Goal: Information Seeking & Learning: Learn about a topic

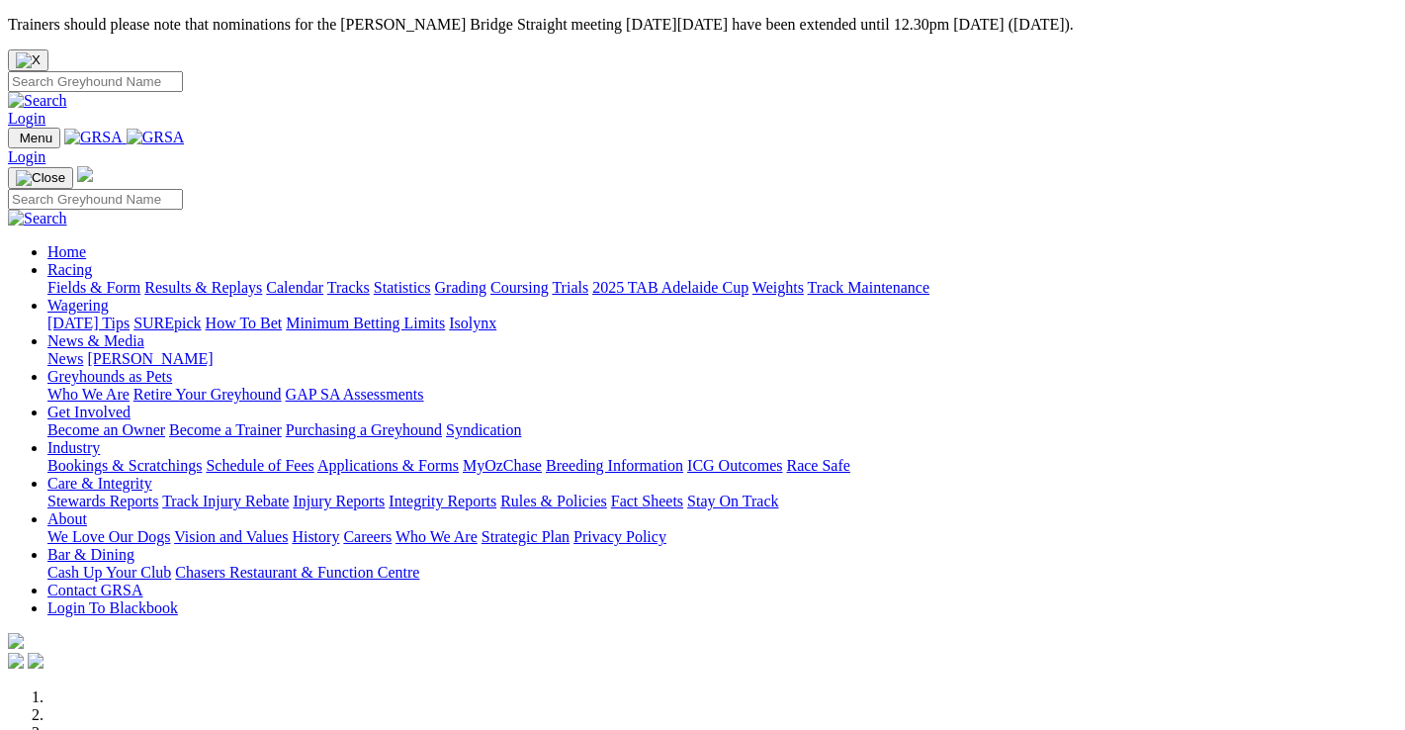
click at [92, 261] on link "Racing" at bounding box center [69, 269] width 44 height 17
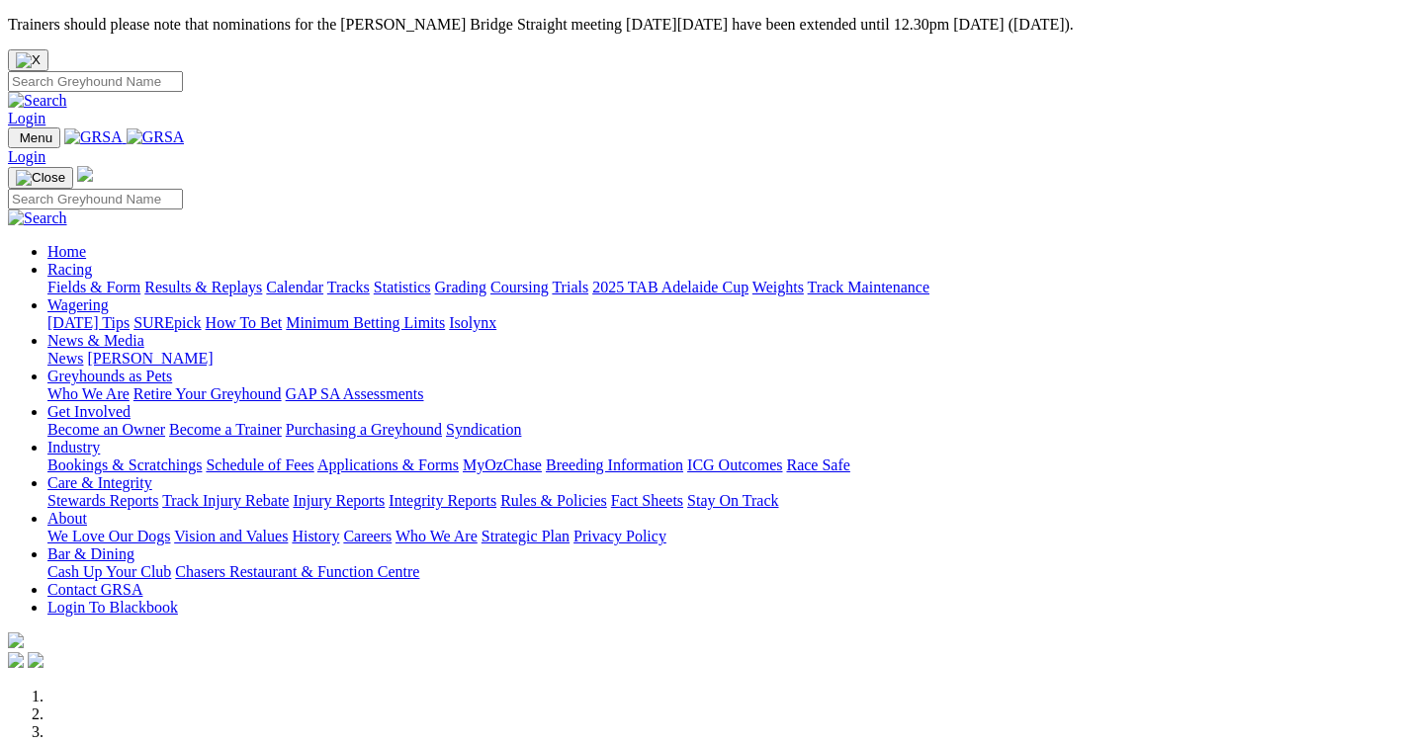
click at [92, 261] on link "Racing" at bounding box center [69, 269] width 44 height 17
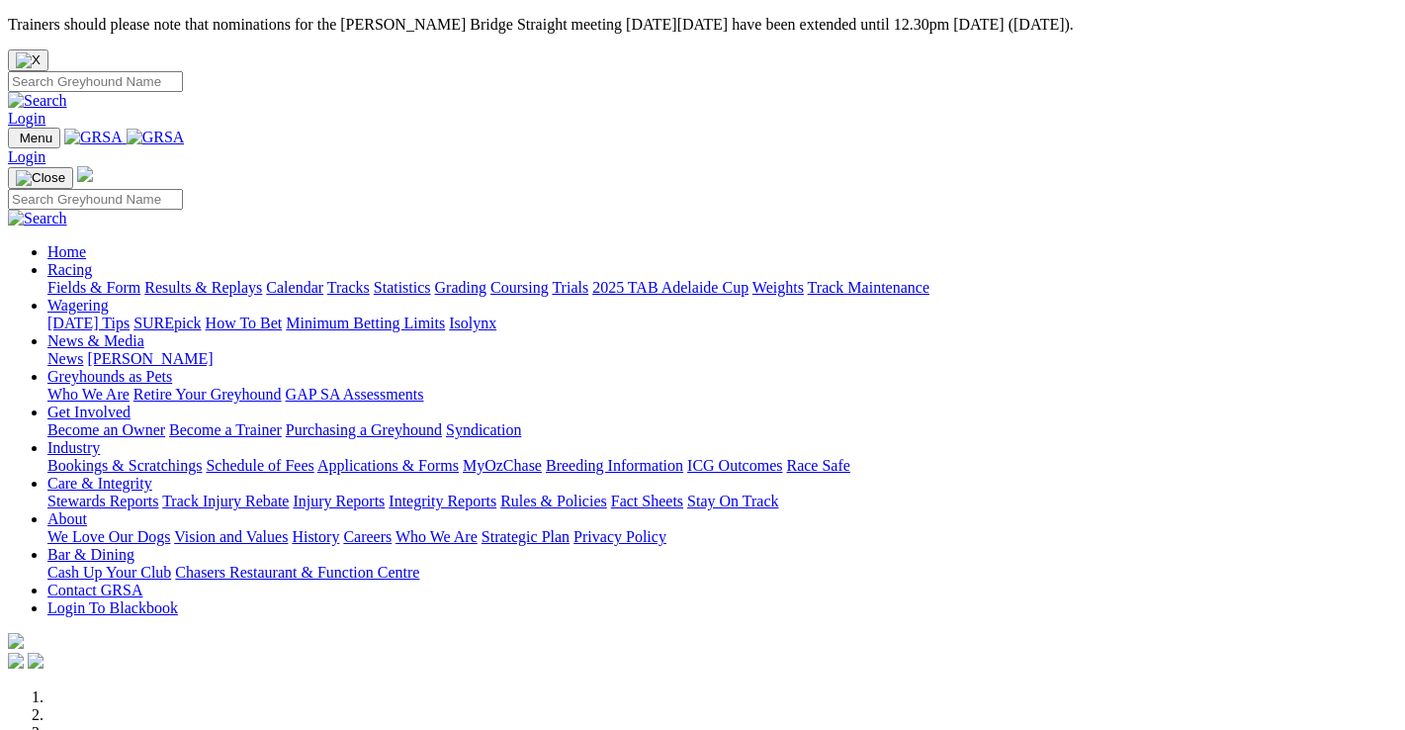
click at [222, 279] on link "Results & Replays" at bounding box center [203, 287] width 118 height 17
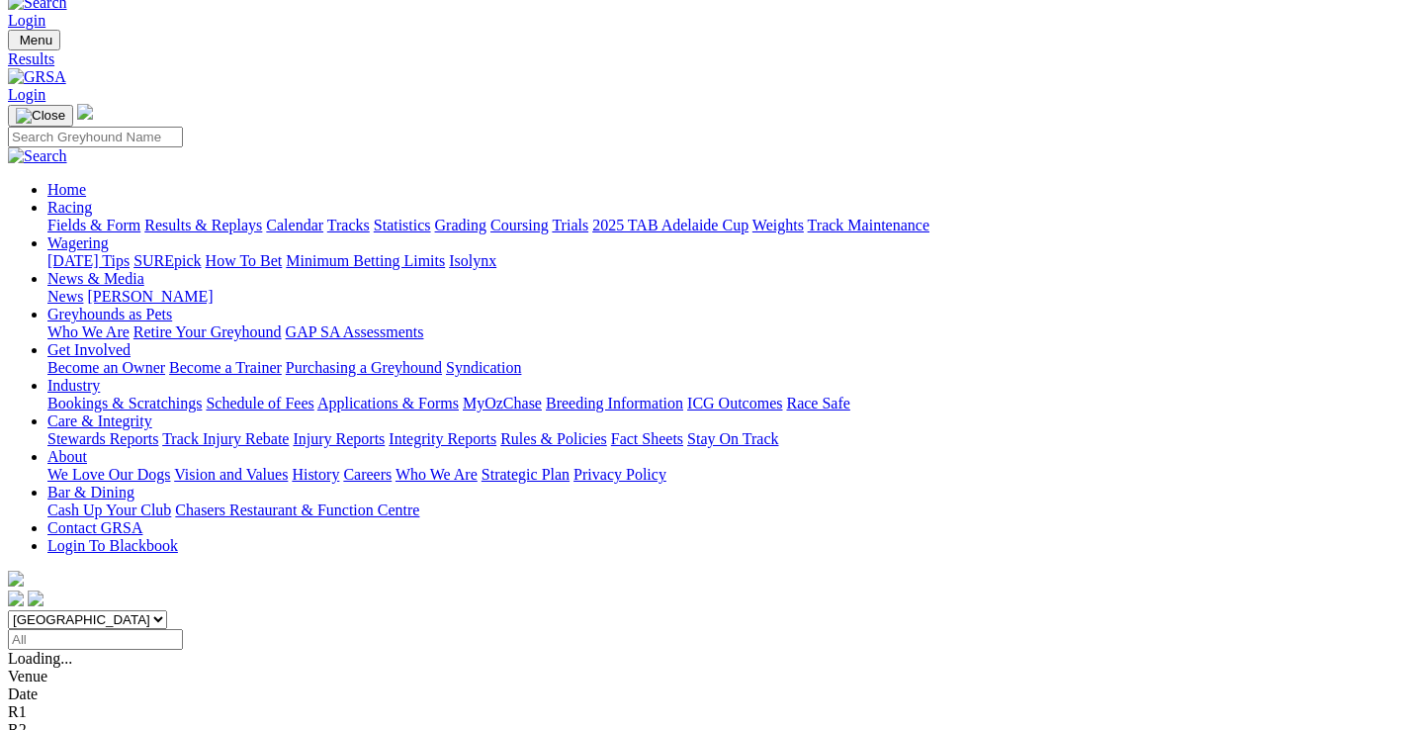
scroll to position [99, 0]
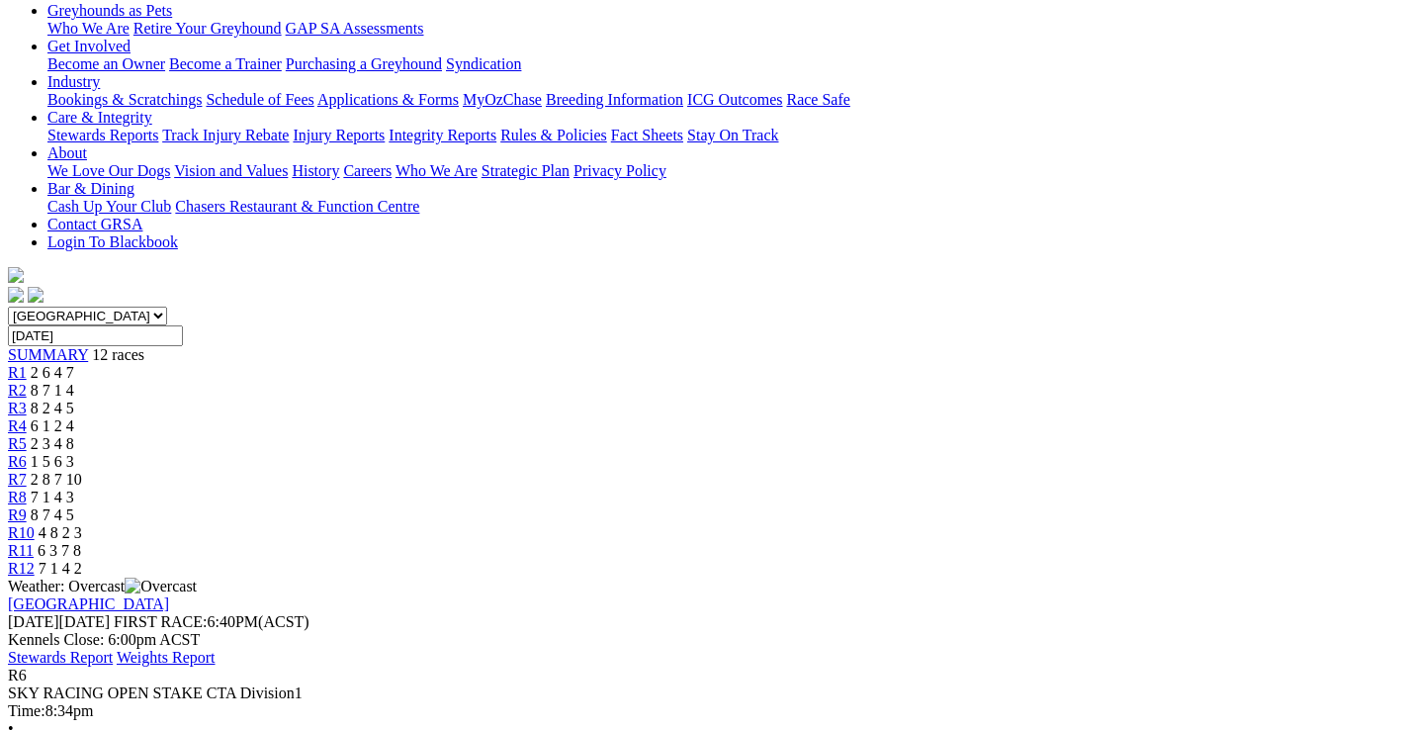
scroll to position [395, 0]
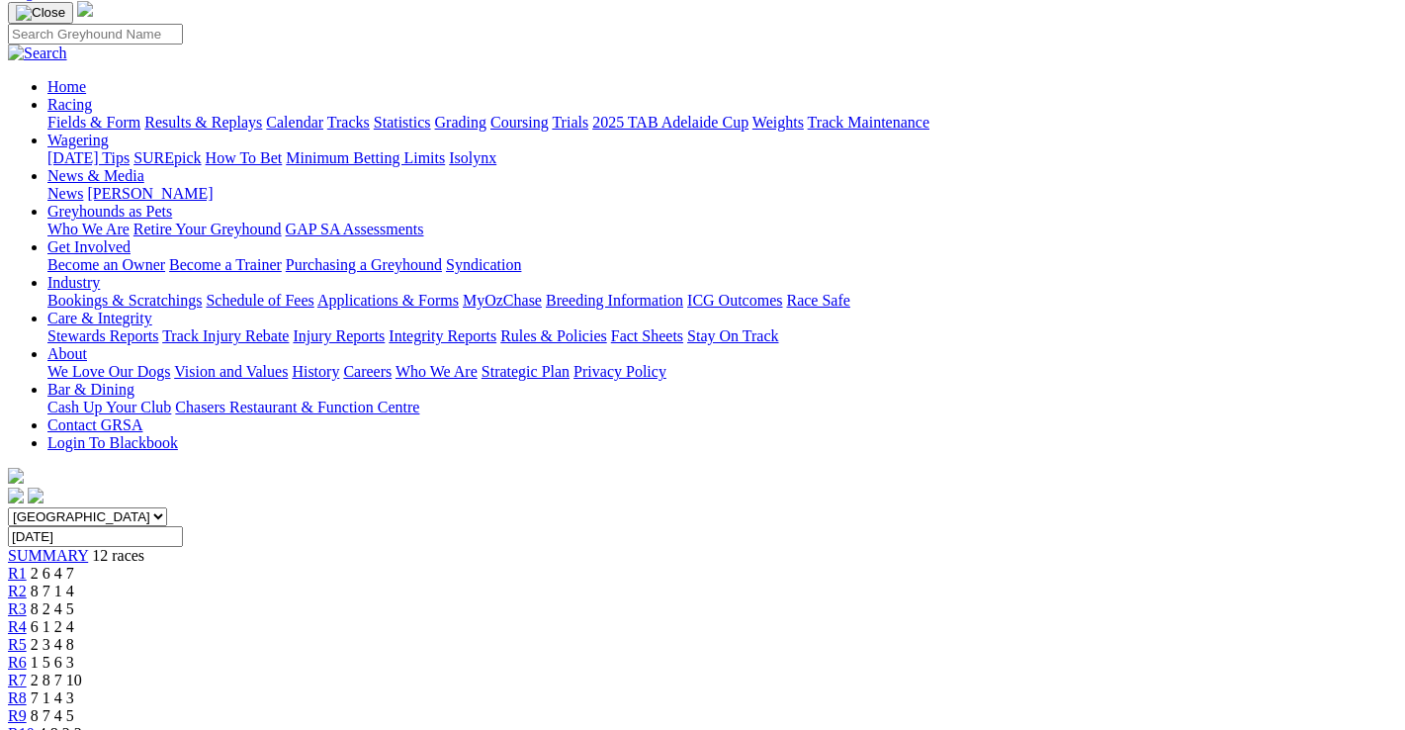
scroll to position [198, 0]
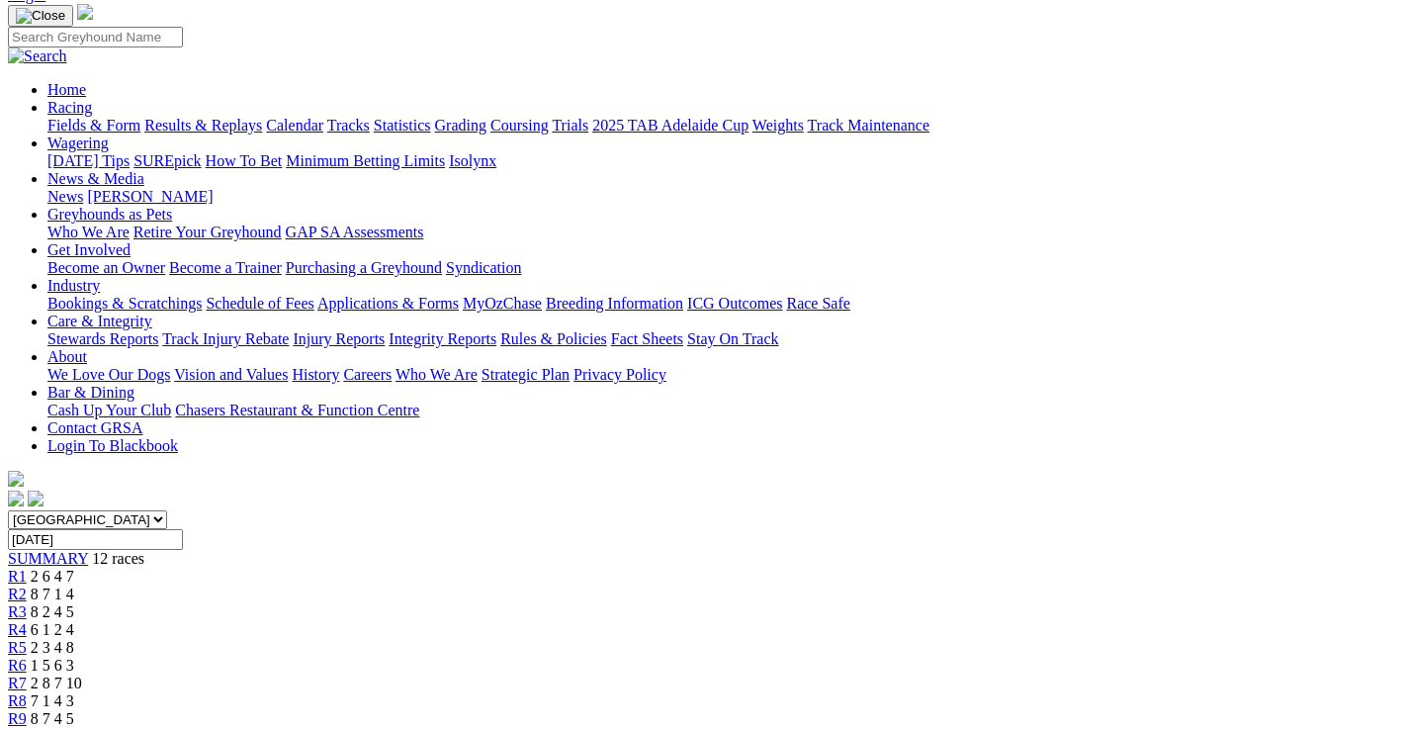
click at [27, 674] on span "R7" at bounding box center [17, 682] width 19 height 17
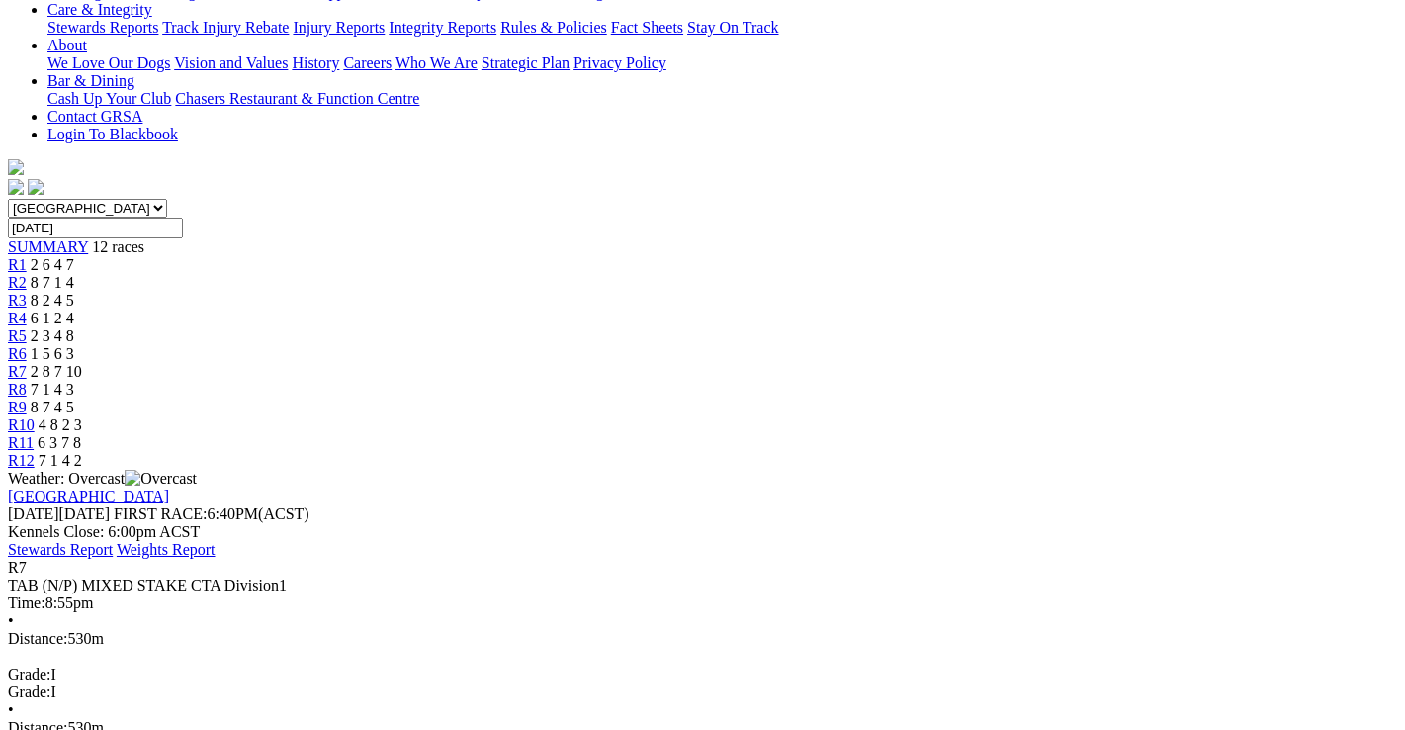
scroll to position [395, 0]
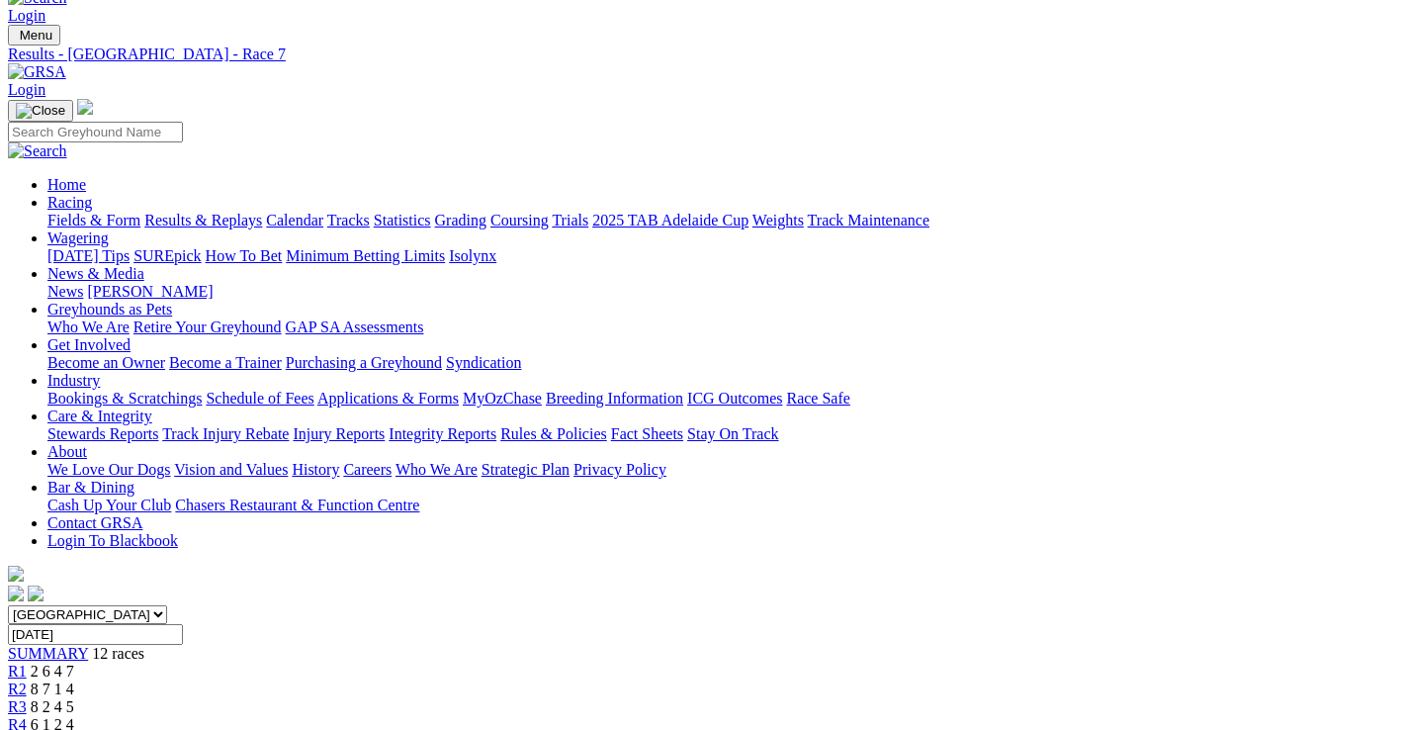
scroll to position [0, 0]
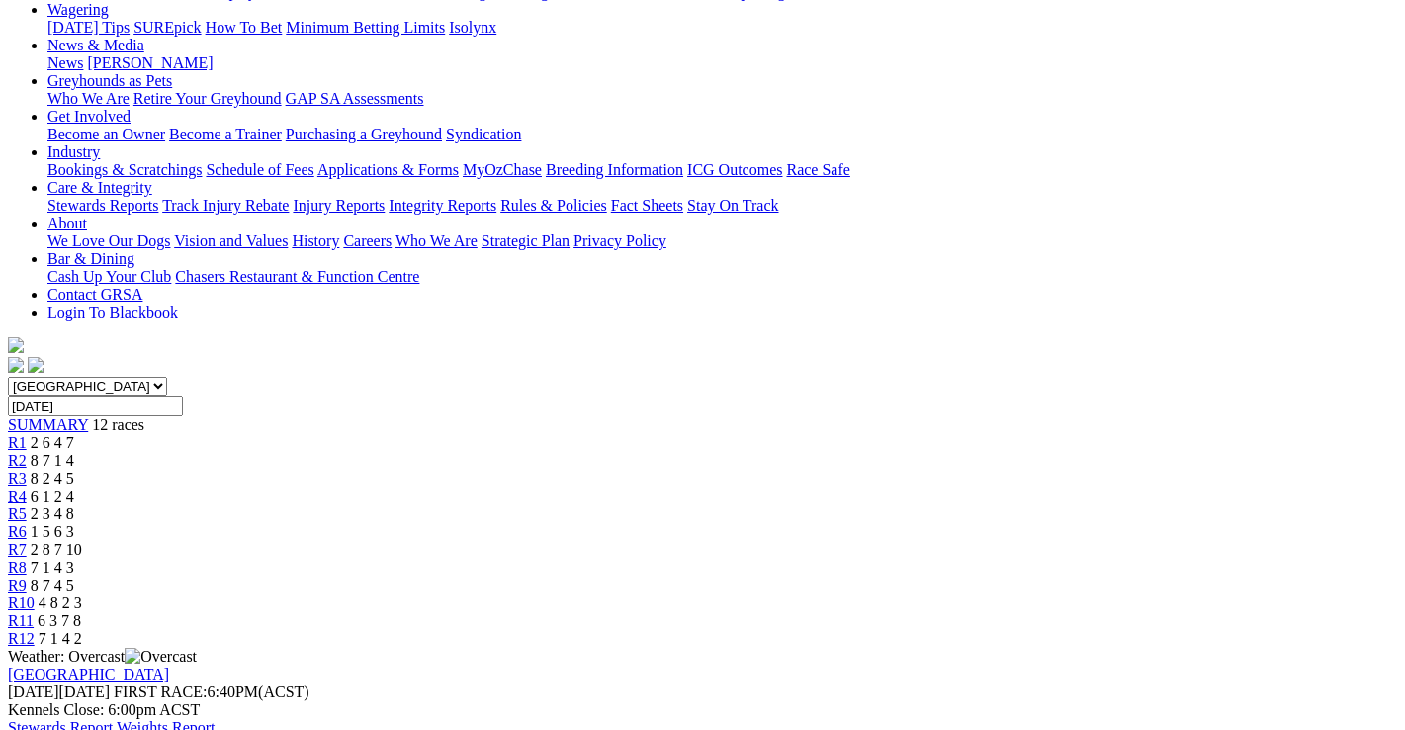
scroll to position [297, 0]
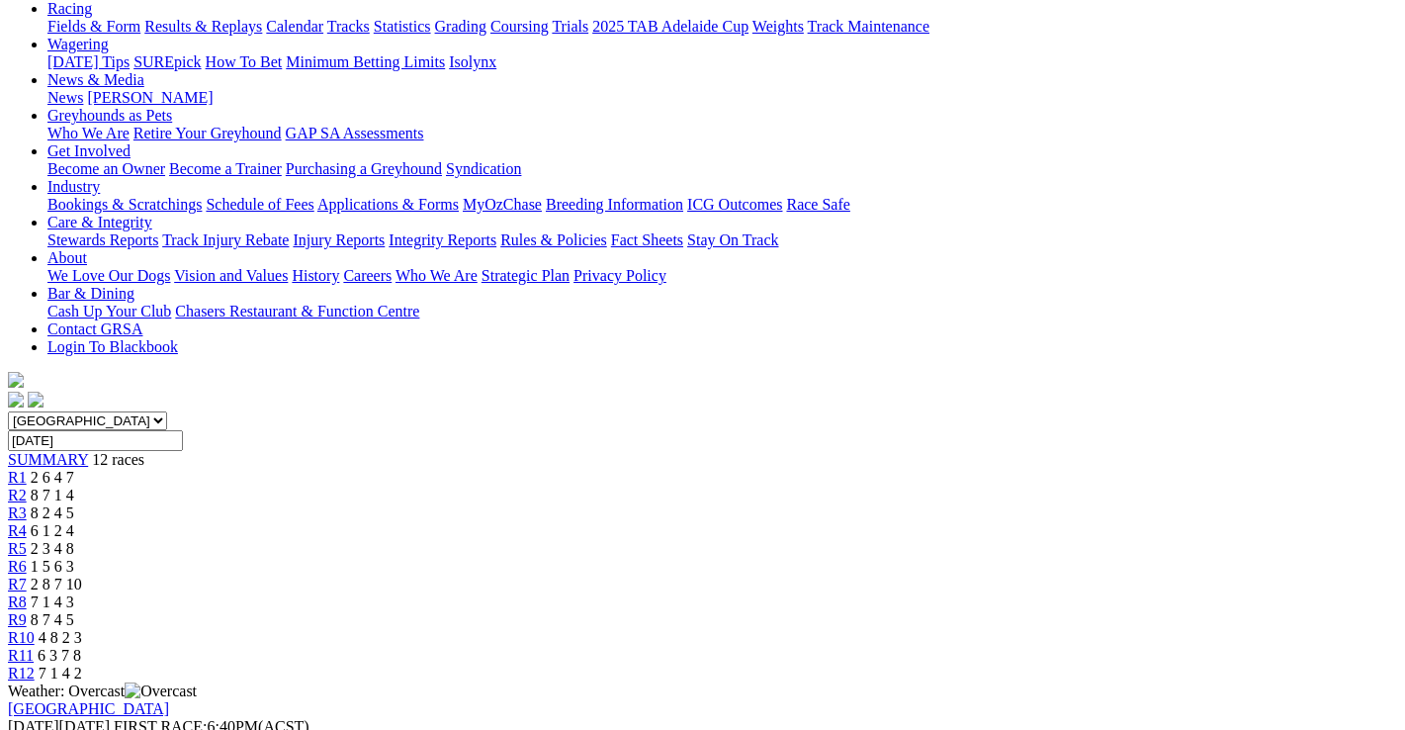
click at [523, 522] on div "R4 6 1 2 4" at bounding box center [702, 531] width 1389 height 18
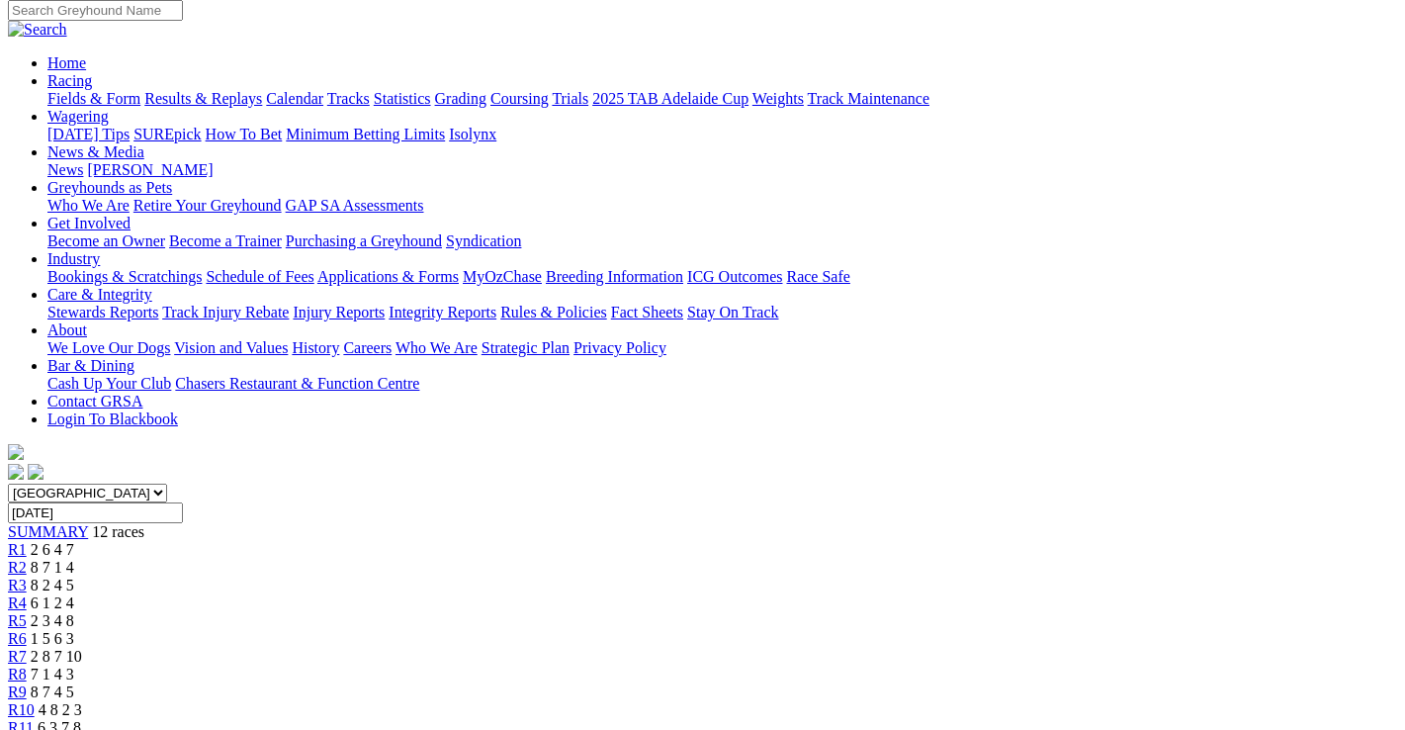
scroll to position [198, 0]
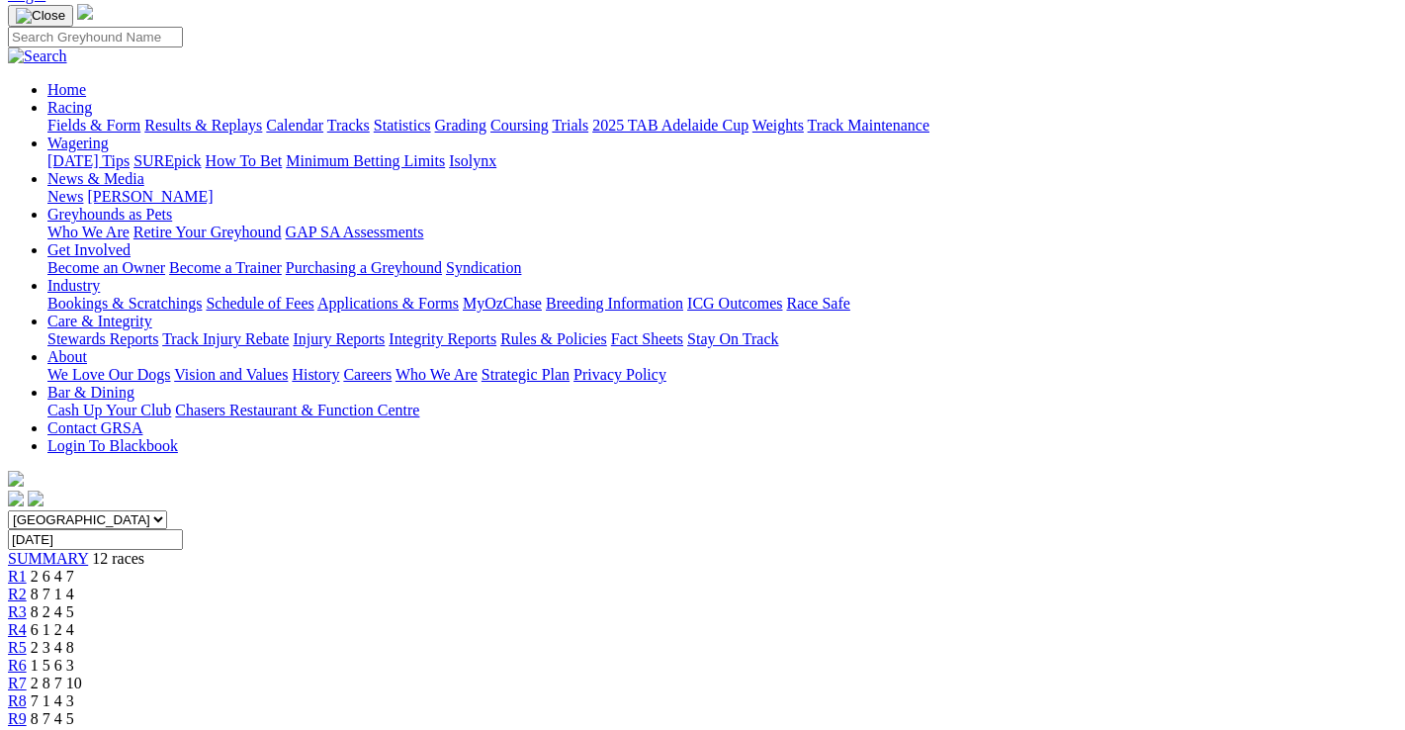
click at [74, 639] on span "2 3 4 8" at bounding box center [53, 647] width 44 height 17
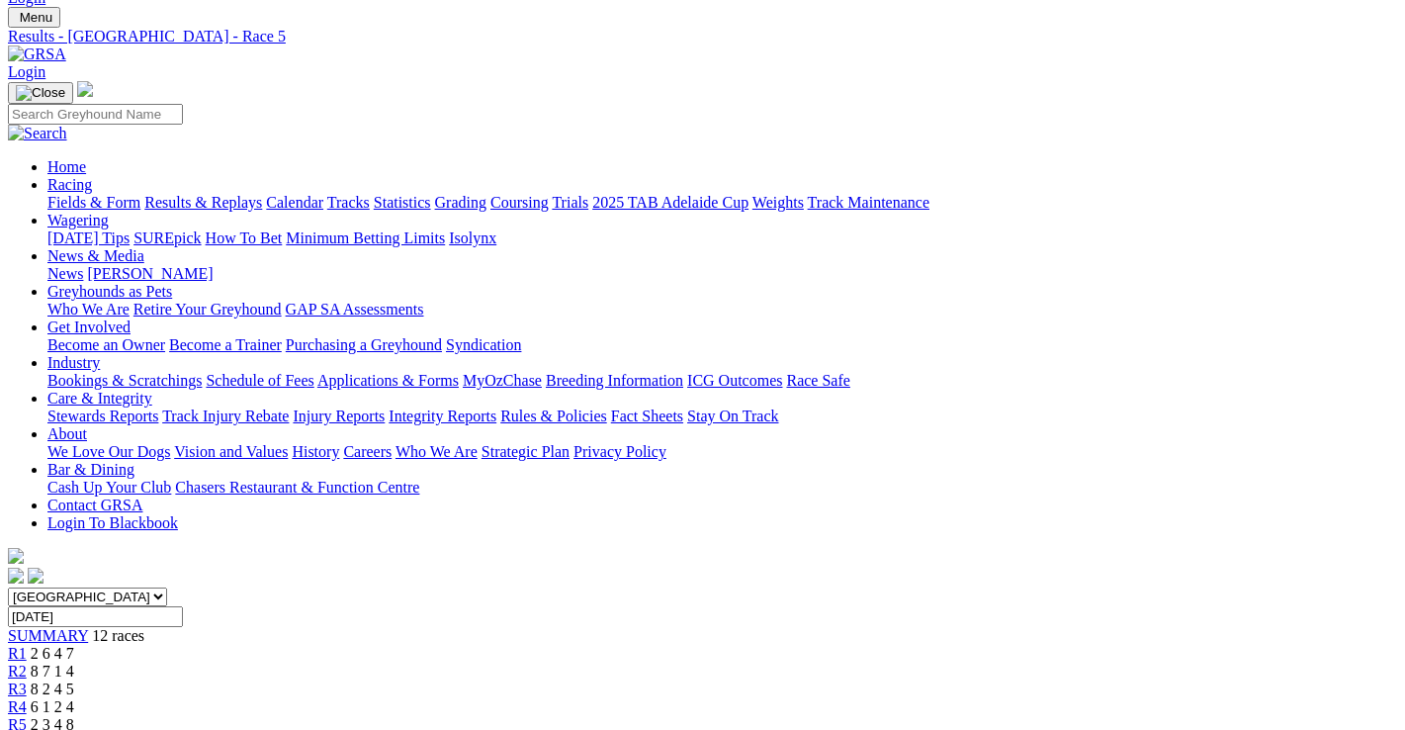
scroll to position [99, 0]
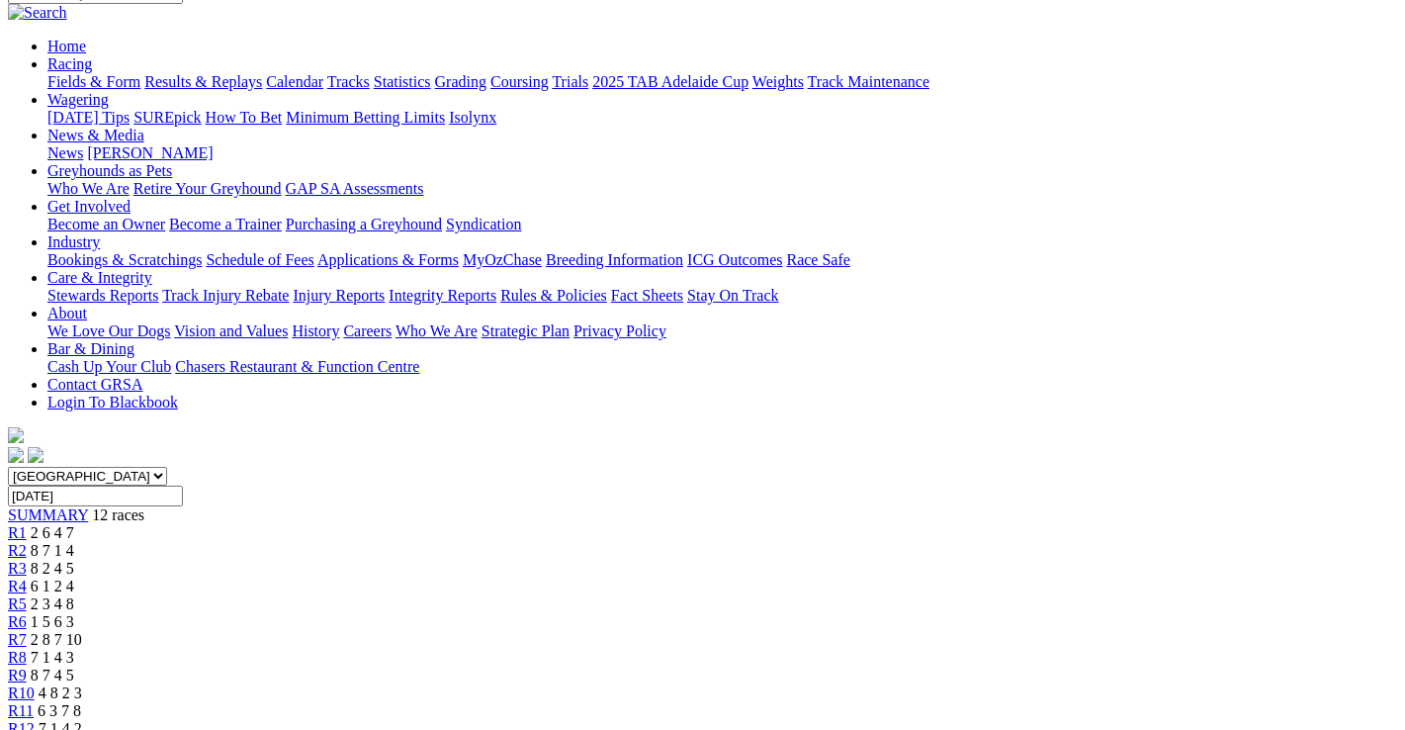
scroll to position [198, 0]
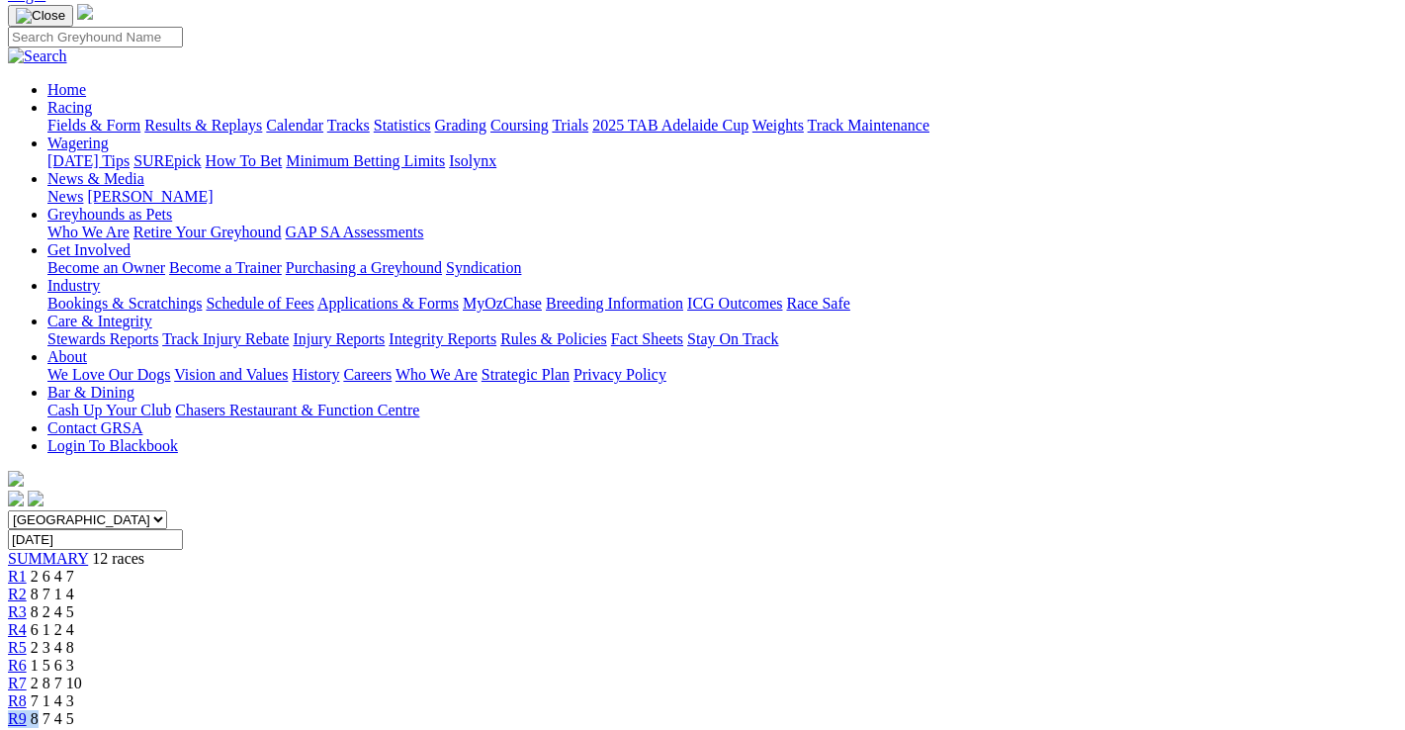
click at [990, 710] on div "R9 8 7 4 5" at bounding box center [702, 719] width 1389 height 18
click at [82, 728] on span "4 8 2 3" at bounding box center [61, 736] width 44 height 17
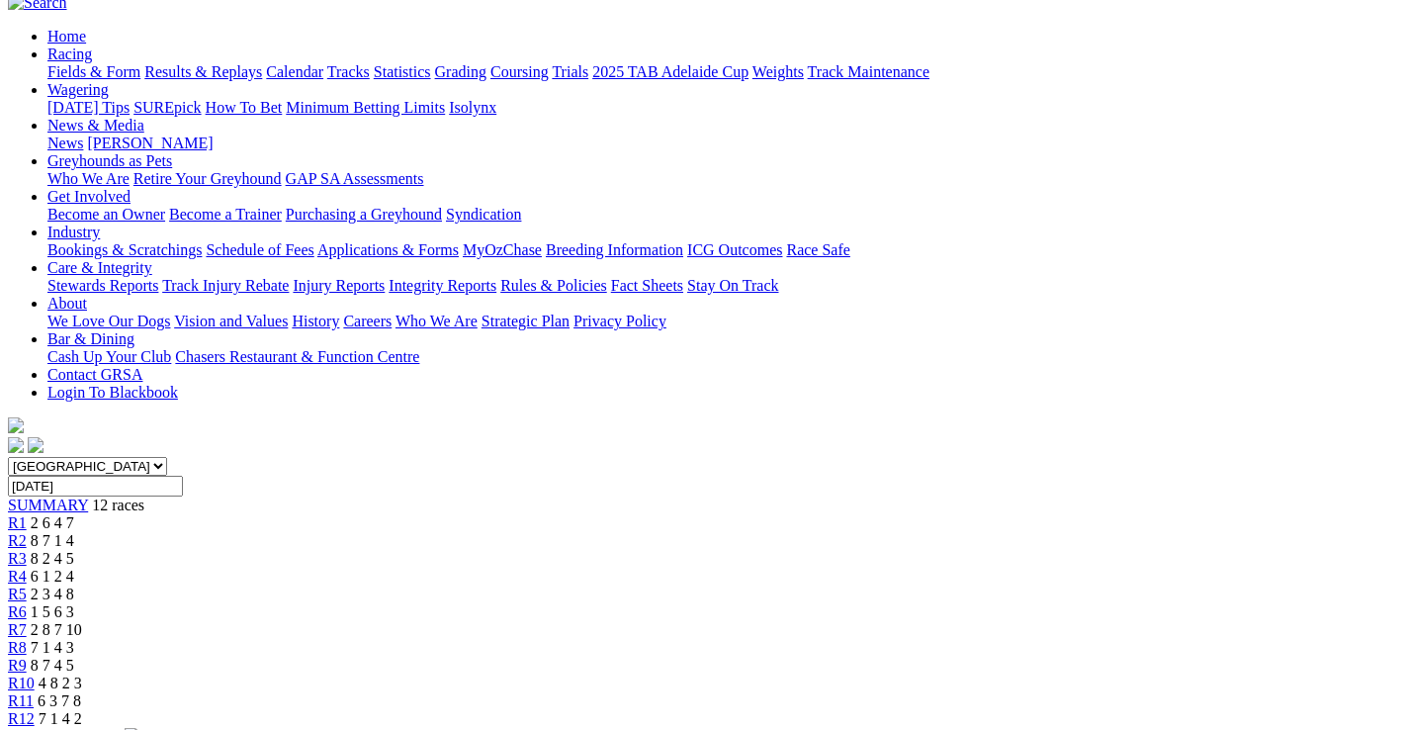
scroll to position [198, 0]
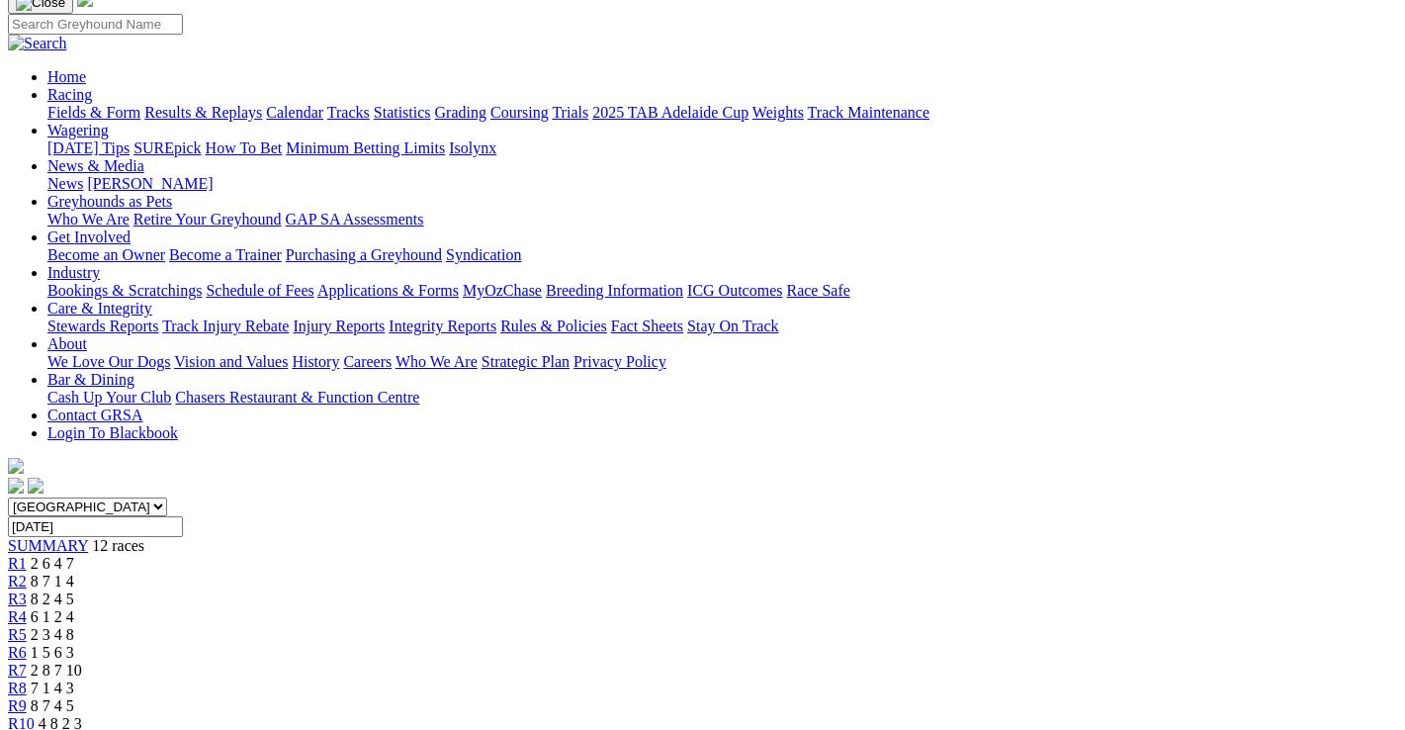
scroll to position [99, 0]
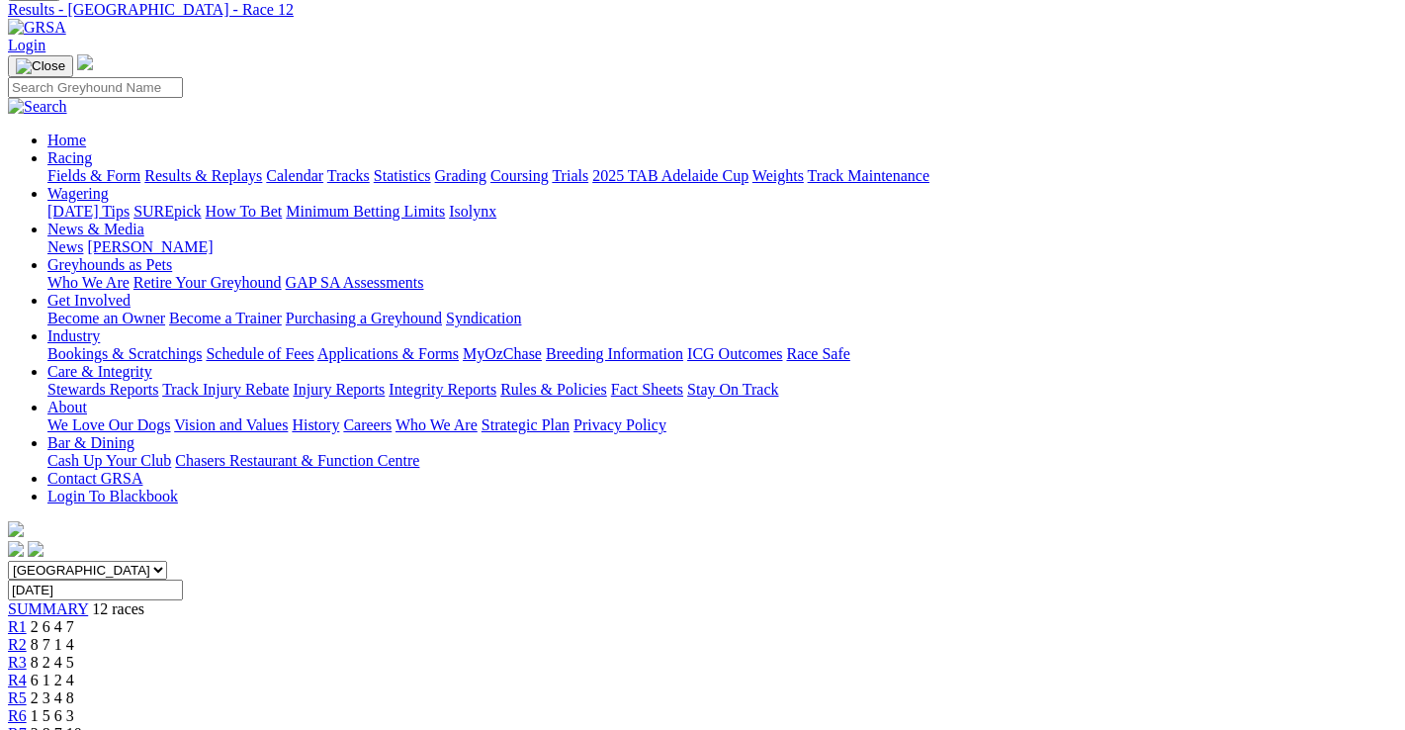
scroll to position [99, 0]
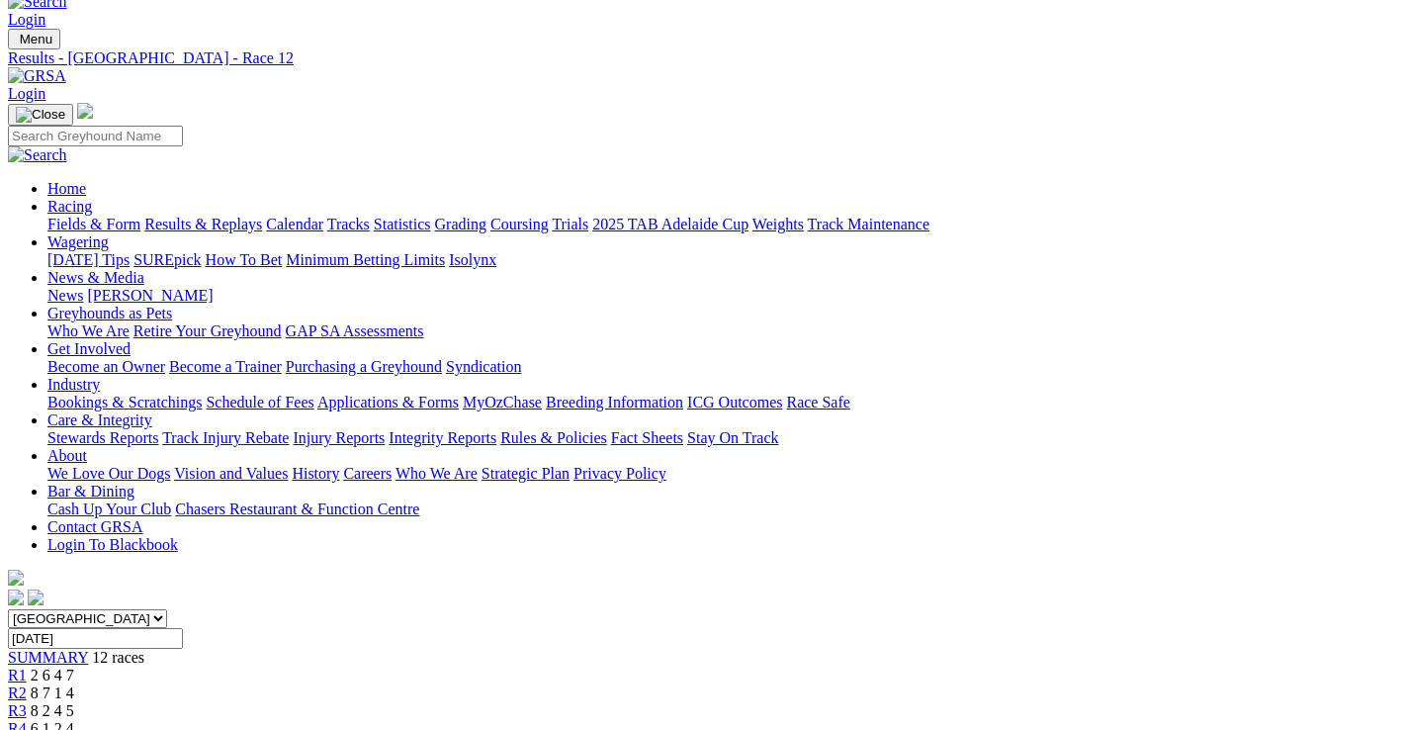
click at [60, 216] on link "Fields & Form" at bounding box center [93, 224] width 93 height 17
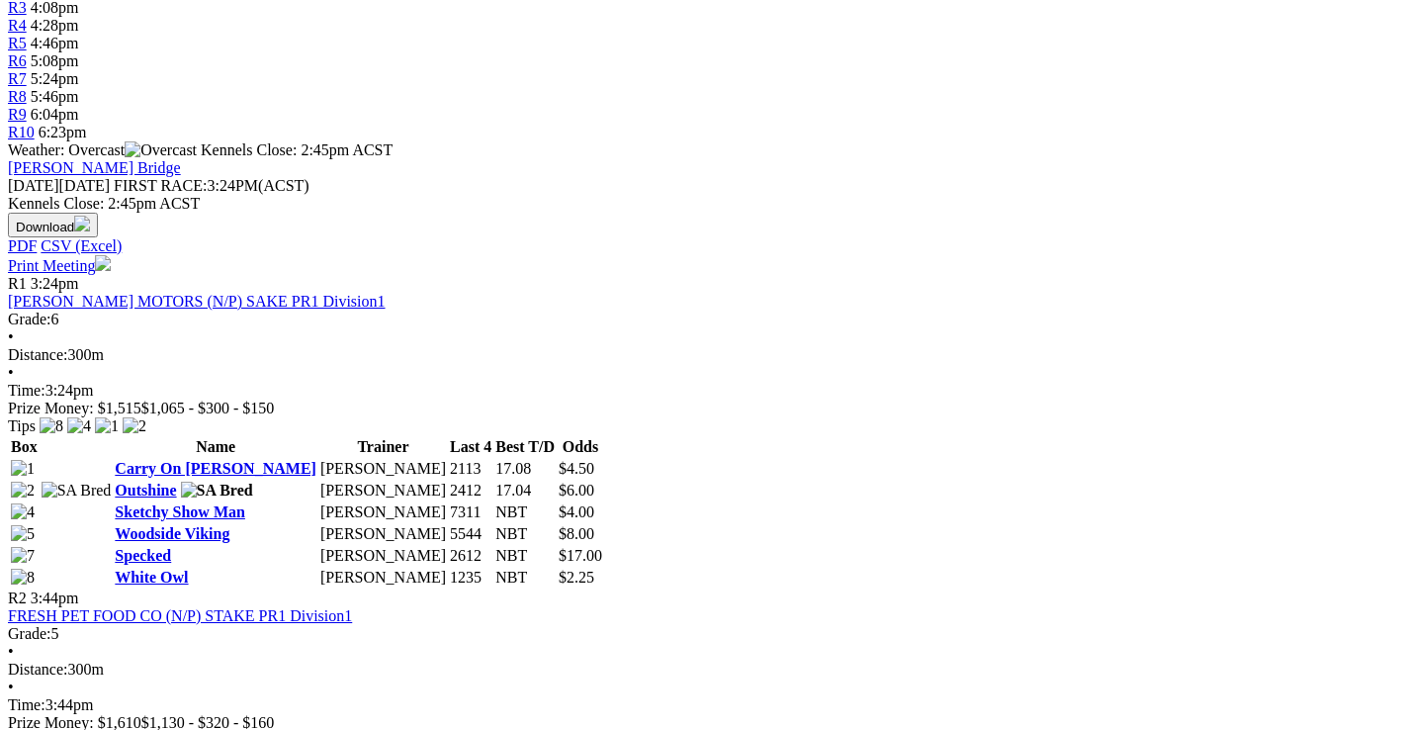
scroll to position [791, 0]
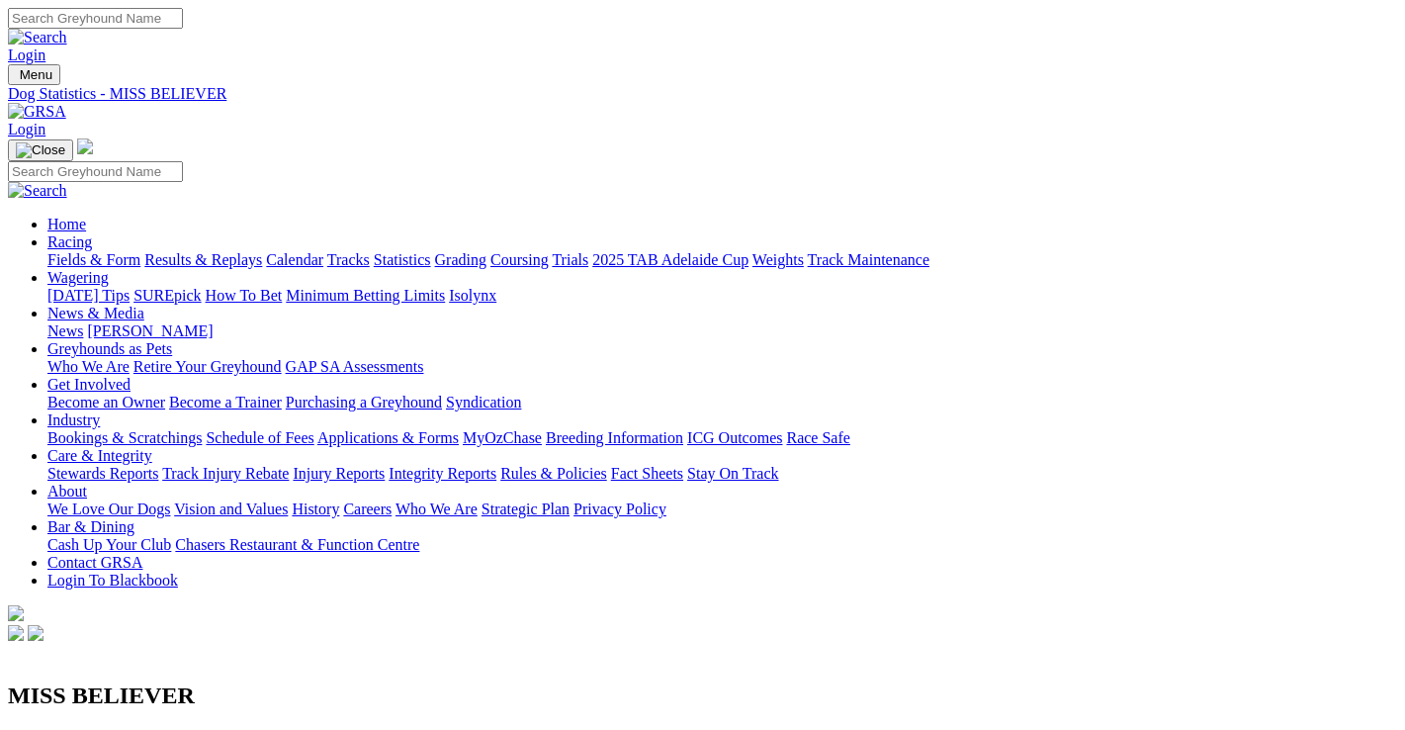
click at [218, 251] on link "Results & Replays" at bounding box center [203, 259] width 118 height 17
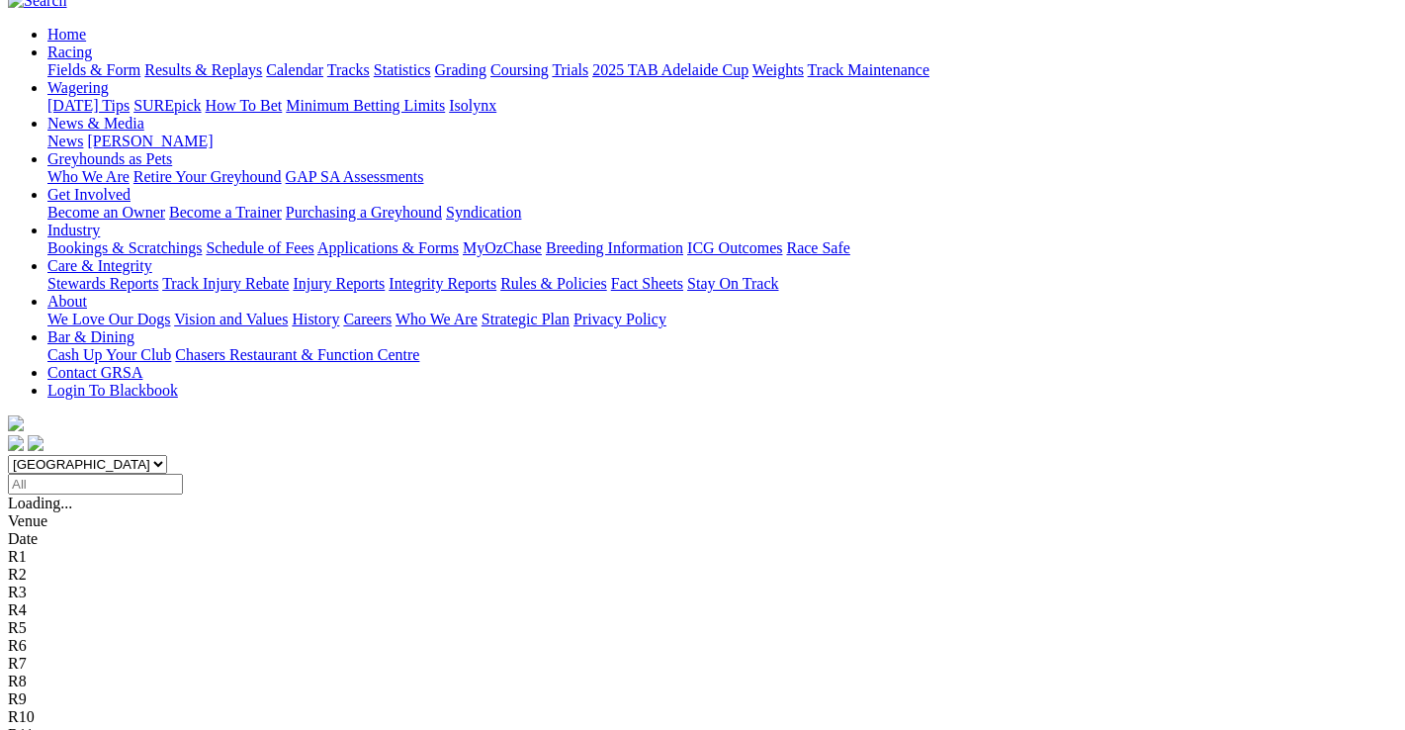
scroll to position [198, 0]
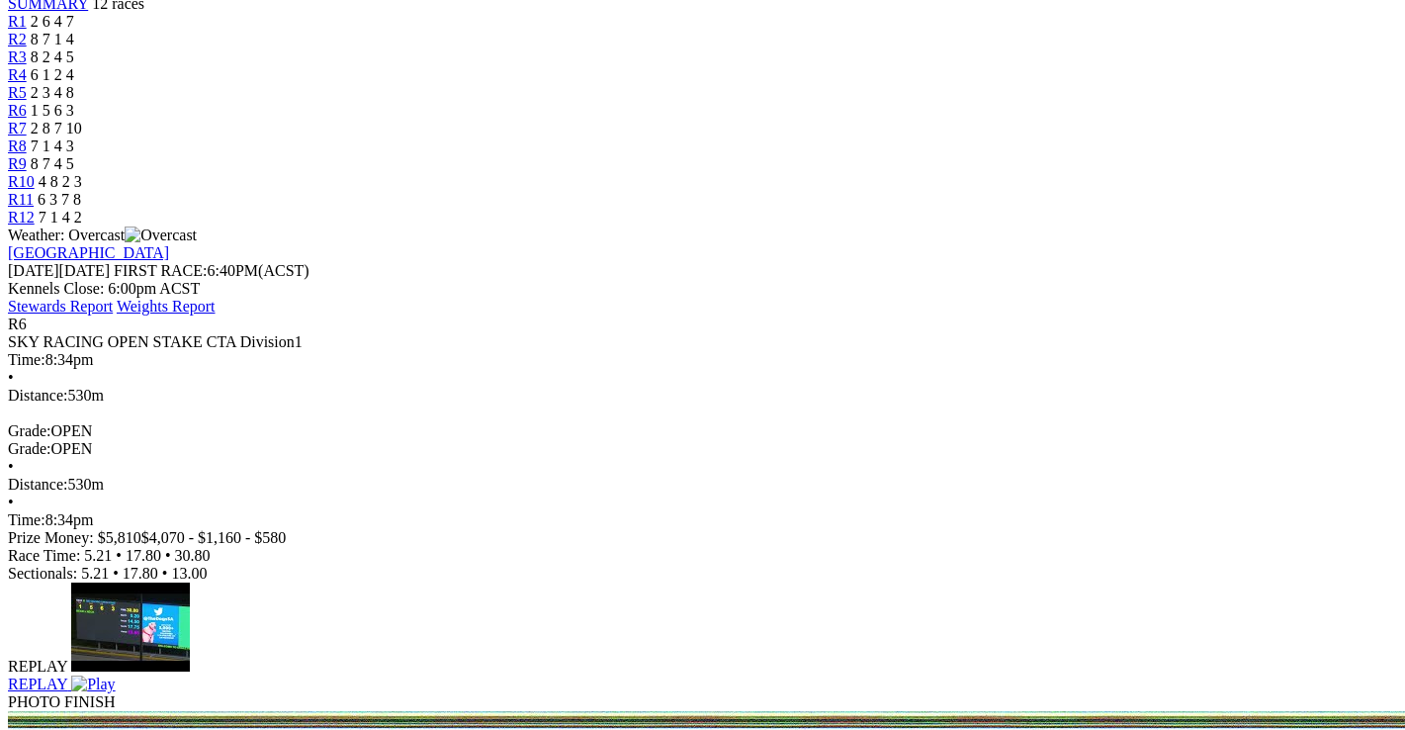
scroll to position [692, 0]
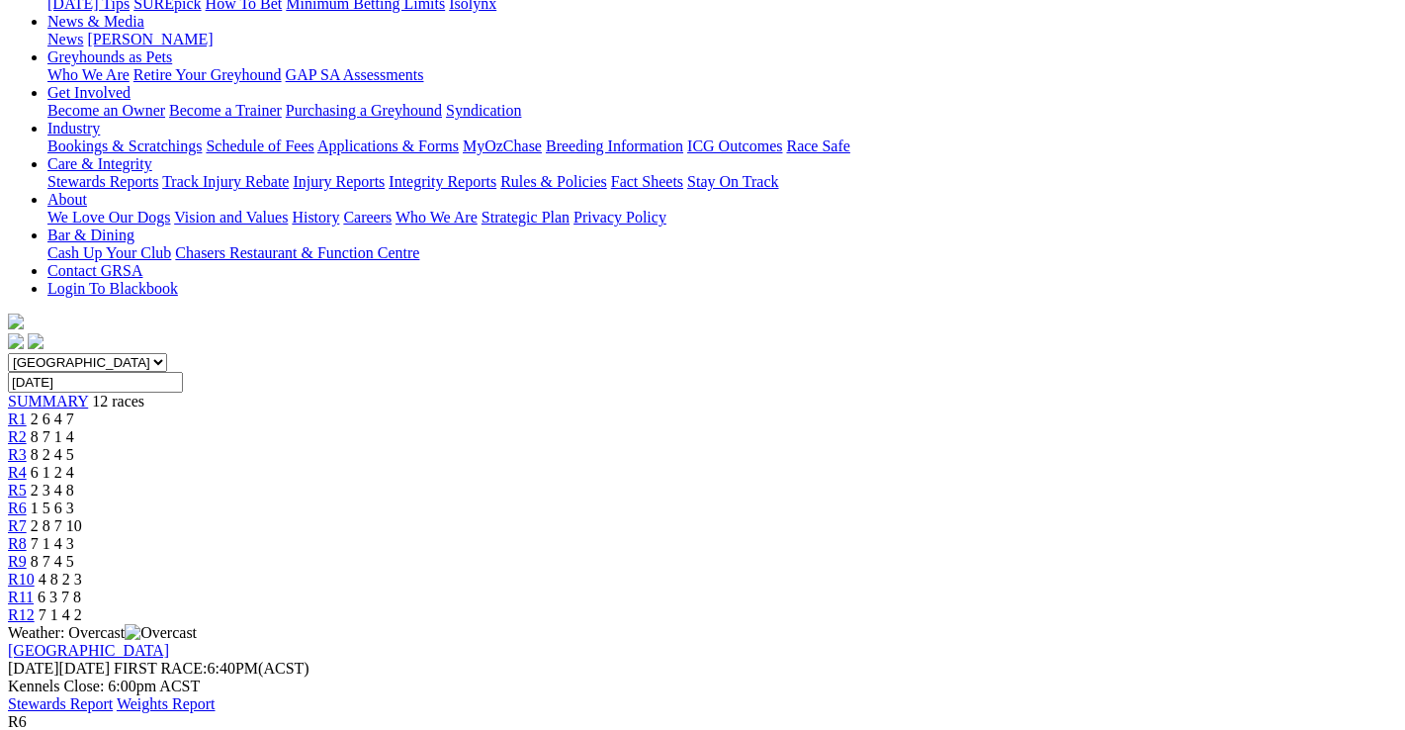
scroll to position [297, 0]
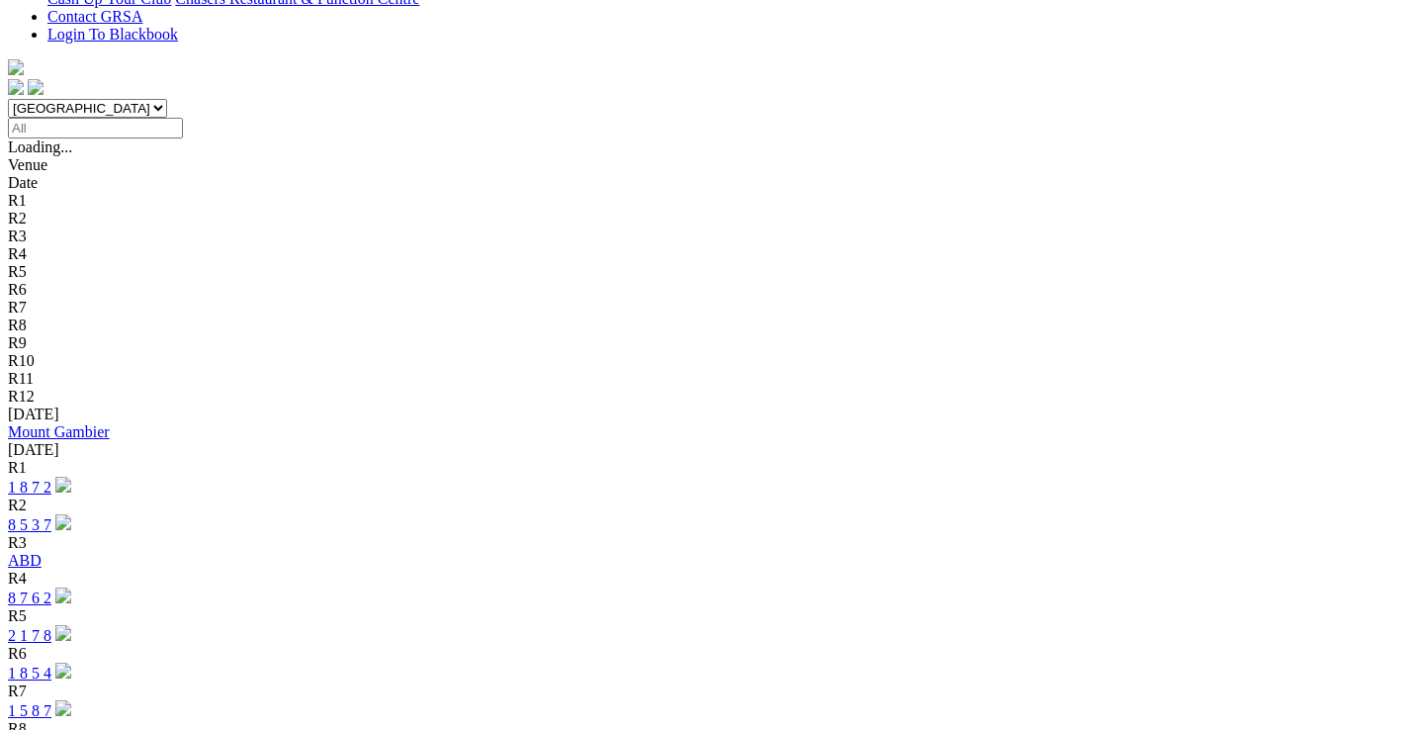
scroll to position [593, 0]
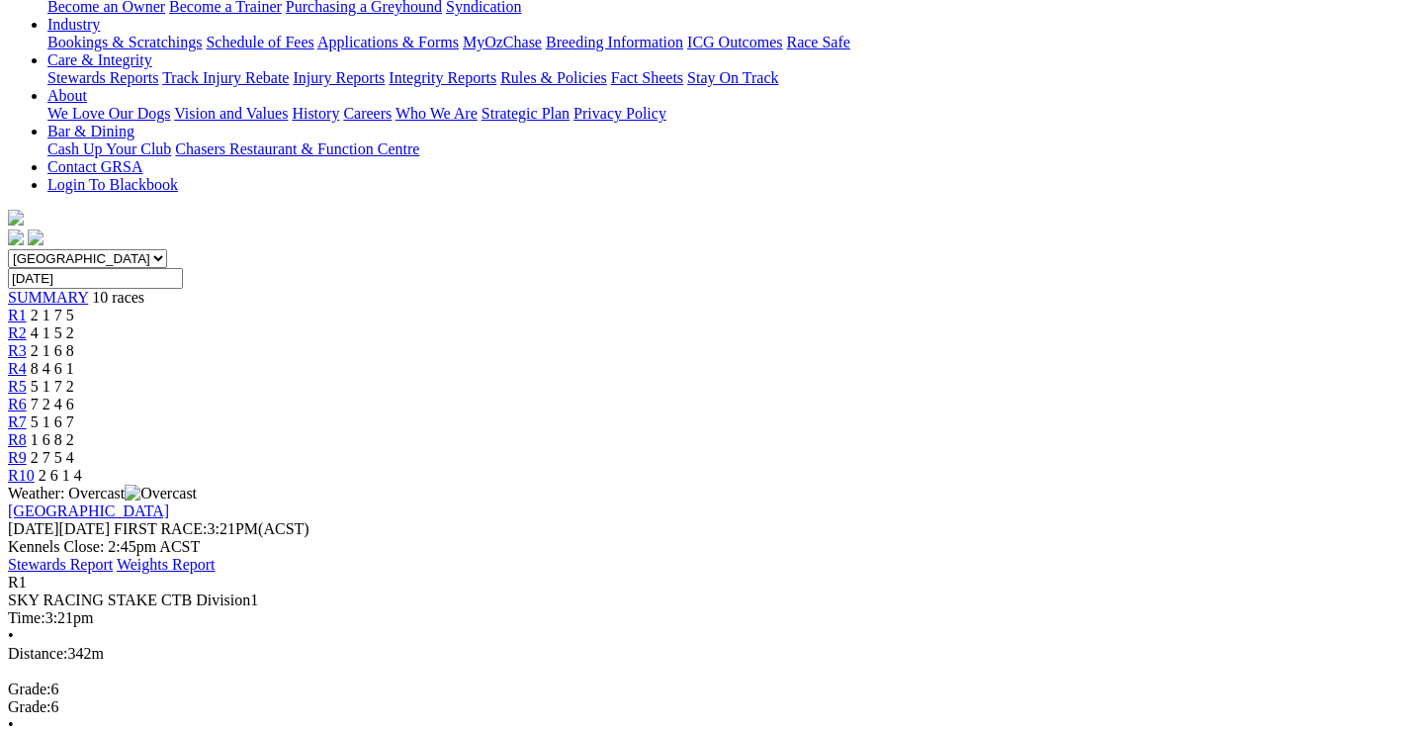
scroll to position [297, 0]
